Goal: Check status: Check status

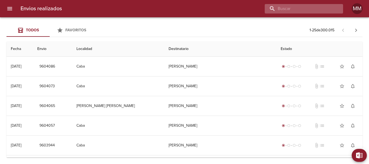
click at [321, 8] on input "buscar" at bounding box center [299, 8] width 69 height 9
paste input "https://www.clicpaq.com/seguimiento/9585209"
type input "https://www.clicpaq.com/seguimiento/9585209"
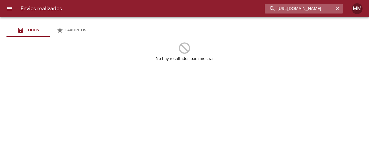
scroll to position [0, 0]
click at [337, 7] on icon "button" at bounding box center [337, 8] width 5 height 5
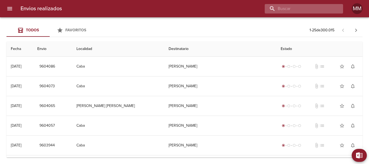
click at [315, 8] on input "buscar" at bounding box center [299, 8] width 69 height 9
paste input "[PERSON_NAME] [PERSON_NAME]"
type input "[PERSON_NAME] [PERSON_NAME]"
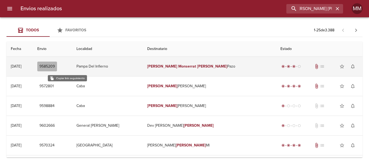
click at [55, 64] on span "9585209" at bounding box center [46, 66] width 15 height 7
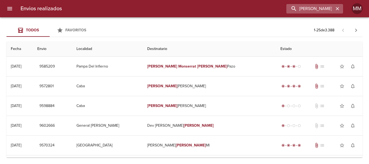
click at [340, 9] on button "button" at bounding box center [337, 8] width 7 height 7
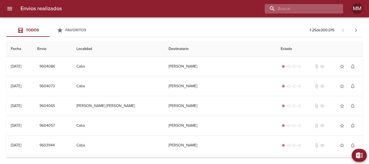
paste input "[PERSON_NAME] [PERSON_NAME]"
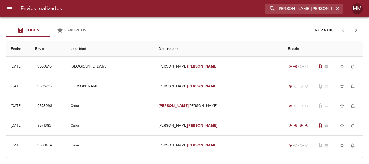
type input "[PERSON_NAME] [PERSON_NAME]"
